Goal: Information Seeking & Learning: Check status

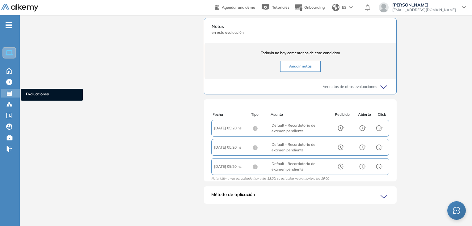
scroll to position [108, 0]
click at [9, 95] on icon at bounding box center [9, 93] width 5 height 5
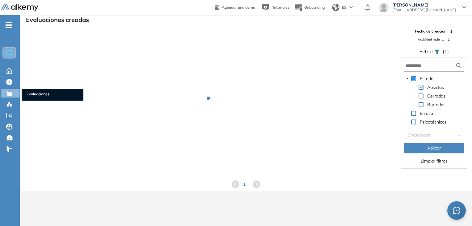
scroll to position [15, 0]
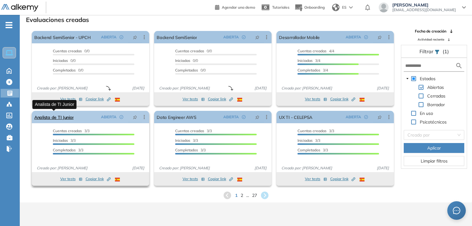
click at [65, 118] on link "Analista de TI Junior" at bounding box center [53, 117] width 39 height 12
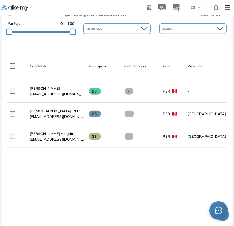
scroll to position [149, 0]
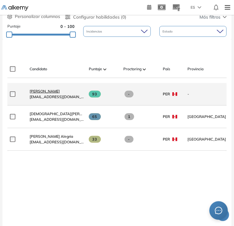
click at [49, 93] on span "[PERSON_NAME]" at bounding box center [45, 91] width 30 height 5
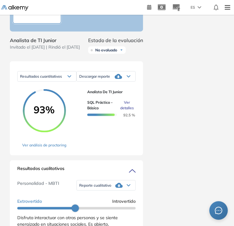
scroll to position [317, 0]
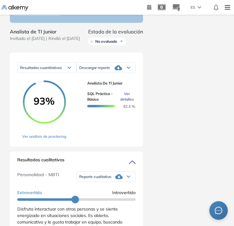
click at [127, 102] on span "Ver detalles" at bounding box center [127, 96] width 14 height 11
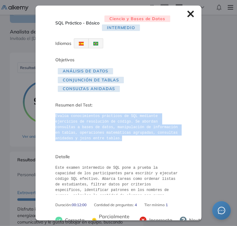
drag, startPoint x: 54, startPoint y: 116, endPoint x: 75, endPoint y: 135, distance: 28.2
click at [75, 135] on div "SQL Práctico - Básico Ciencia y Bases de Datos Intermedio Idiomas Objetivos Aná…" at bounding box center [119, 113] width 166 height 214
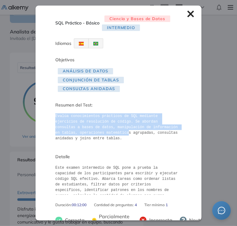
copy pre "Evalúa conocimientos prácticos de SQL mediante ejercicios de resolución de códi…"
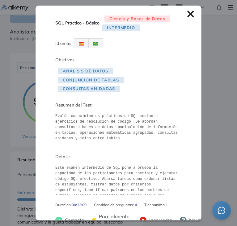
click at [151, 131] on pre "Evalúa conocimientos prácticos de SQL mediante ejercicios de resolución de códi…" at bounding box center [118, 127] width 126 height 28
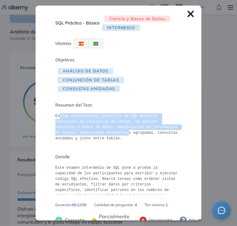
drag, startPoint x: 75, startPoint y: 135, endPoint x: 57, endPoint y: 113, distance: 27.7
click at [57, 113] on pre "Evalúa conocimientos prácticos de SQL mediante ejercicios de resolución de códi…" at bounding box center [118, 127] width 126 height 28
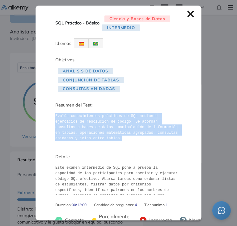
drag, startPoint x: 55, startPoint y: 116, endPoint x: 70, endPoint y: 137, distance: 26.5
click at [70, 137] on pre "Evalúa conocimientos prácticos de SQL mediante ejercicios de resolución de códi…" at bounding box center [118, 127] width 126 height 28
copy pre "Evalúa conocimientos prácticos de SQL mediante ejercicios de resolución de códi…"
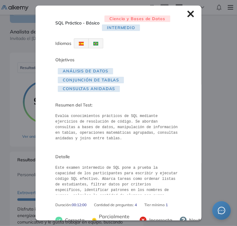
click at [183, 18] on div "SQL Práctico - Básico Ciencia y Bases de Datos Intermedio Idiomas Objetivos Aná…" at bounding box center [119, 113] width 166 height 214
click at [187, 16] on icon at bounding box center [190, 14] width 7 height 7
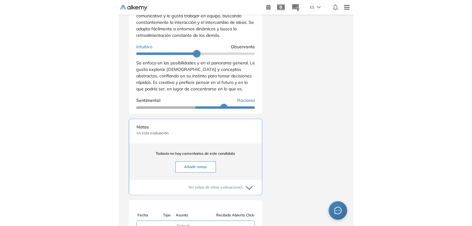
scroll to position [365, 0]
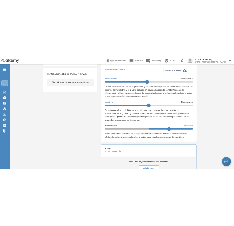
scroll to position [200, 0]
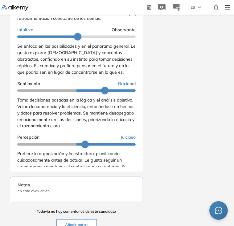
scroll to position [78, 0]
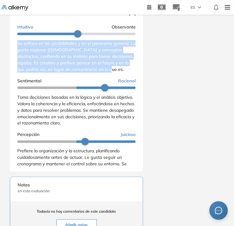
drag, startPoint x: 117, startPoint y: 80, endPoint x: 13, endPoint y: 55, distance: 107.1
click at [13, 55] on div "Resultados cualitativos Personalidad - MBTI Reporte cualitativo Reporte con Afi…" at bounding box center [76, 87] width 133 height 168
copy span "Se enfoca en las posibilidades y en el panorama general. Le gusta explorar [DEM…"
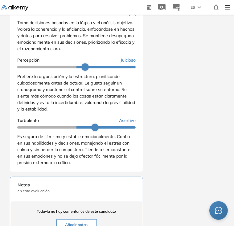
scroll to position [154, 0]
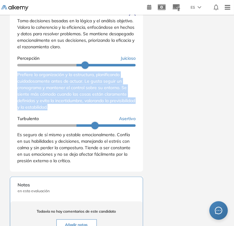
drag, startPoint x: 18, startPoint y: 85, endPoint x: 84, endPoint y: 116, distance: 73.2
click at [84, 110] on div "Prefiere la organización y la estructura, planificando cuidadosamente antes de …" at bounding box center [76, 90] width 119 height 39
copy span "Prefiere la organización y la estructura, planificando cuidadosamente antes de …"
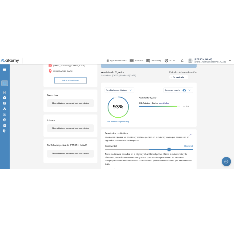
scroll to position [0, 0]
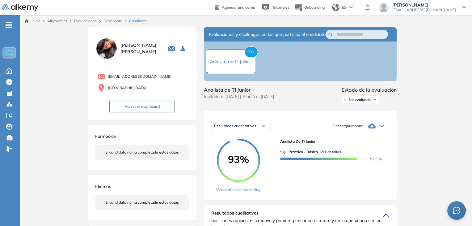
click at [149, 104] on button "Volver al dashboard" at bounding box center [142, 106] width 66 height 12
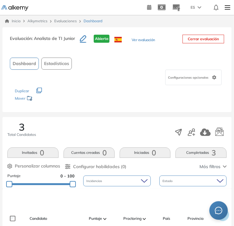
click at [231, 51] on div "Evaluación : Analista de TI Junior Abierta Ver evaluación Cerrar evaluación Das…" at bounding box center [117, 69] width 230 height 85
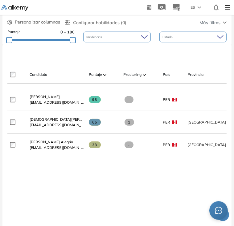
scroll to position [132, 0]
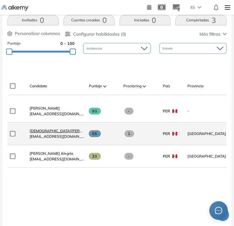
click at [65, 133] on span "[DEMOGRAPHIC_DATA][PERSON_NAME] [PERSON_NAME]" at bounding box center [81, 130] width 103 height 5
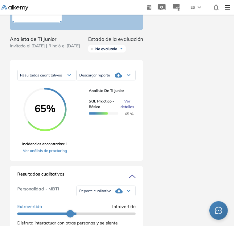
scroll to position [398, 0]
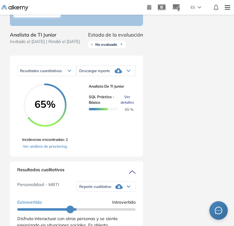
click at [234, 112] on div "Duración : 00:00:00 Cantidad de preguntas: Correcta Parcialmente correcta Incor…" at bounding box center [117, 87] width 234 height 914
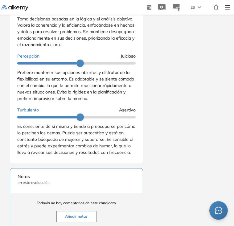
scroll to position [154, 0]
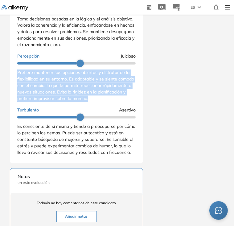
drag, startPoint x: 18, startPoint y: 75, endPoint x: 124, endPoint y: 101, distance: 109.5
click at [124, 101] on div "Prefiere mantener sus opciones abiertas y disfrutar de la flexibilidad en su en…" at bounding box center [76, 86] width 119 height 32
copy span "Prefiere mantener sus opciones abiertas y disfrutar de la flexibilidad en su en…"
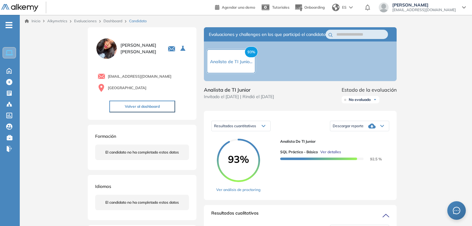
click at [140, 107] on button "Volver al dashboard" at bounding box center [142, 106] width 66 height 12
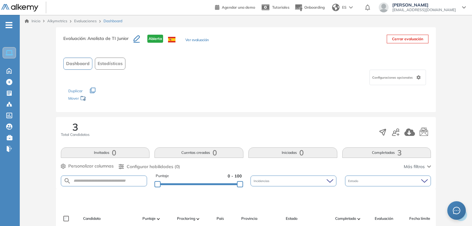
click at [470, 62] on div "Evaluación : Analista de TI Junior Abierta Ver evaluación Cerrar evaluación Das…" at bounding box center [246, 224] width 452 height 394
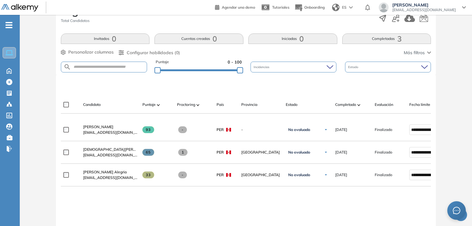
scroll to position [107, 0]
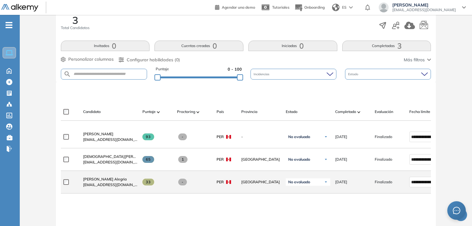
click at [110, 176] on div "[PERSON_NAME] Alegria [EMAIL_ADDRESS][DOMAIN_NAME]" at bounding box center [107, 181] width 59 height 21
click at [116, 180] on span "[PERSON_NAME] Alegria" at bounding box center [105, 178] width 44 height 5
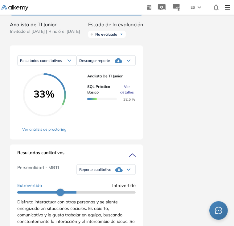
scroll to position [335, 0]
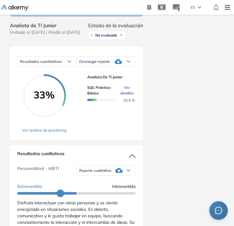
click at [234, 103] on div "Duración : 00:00:00 Cantidad de preguntas: Correcta Parcialmente correcta Incor…" at bounding box center [117, 109] width 234 height 835
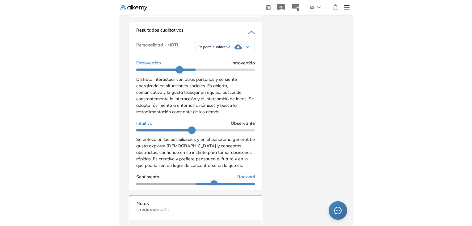
scroll to position [365, 0]
